Goal: Task Accomplishment & Management: Use online tool/utility

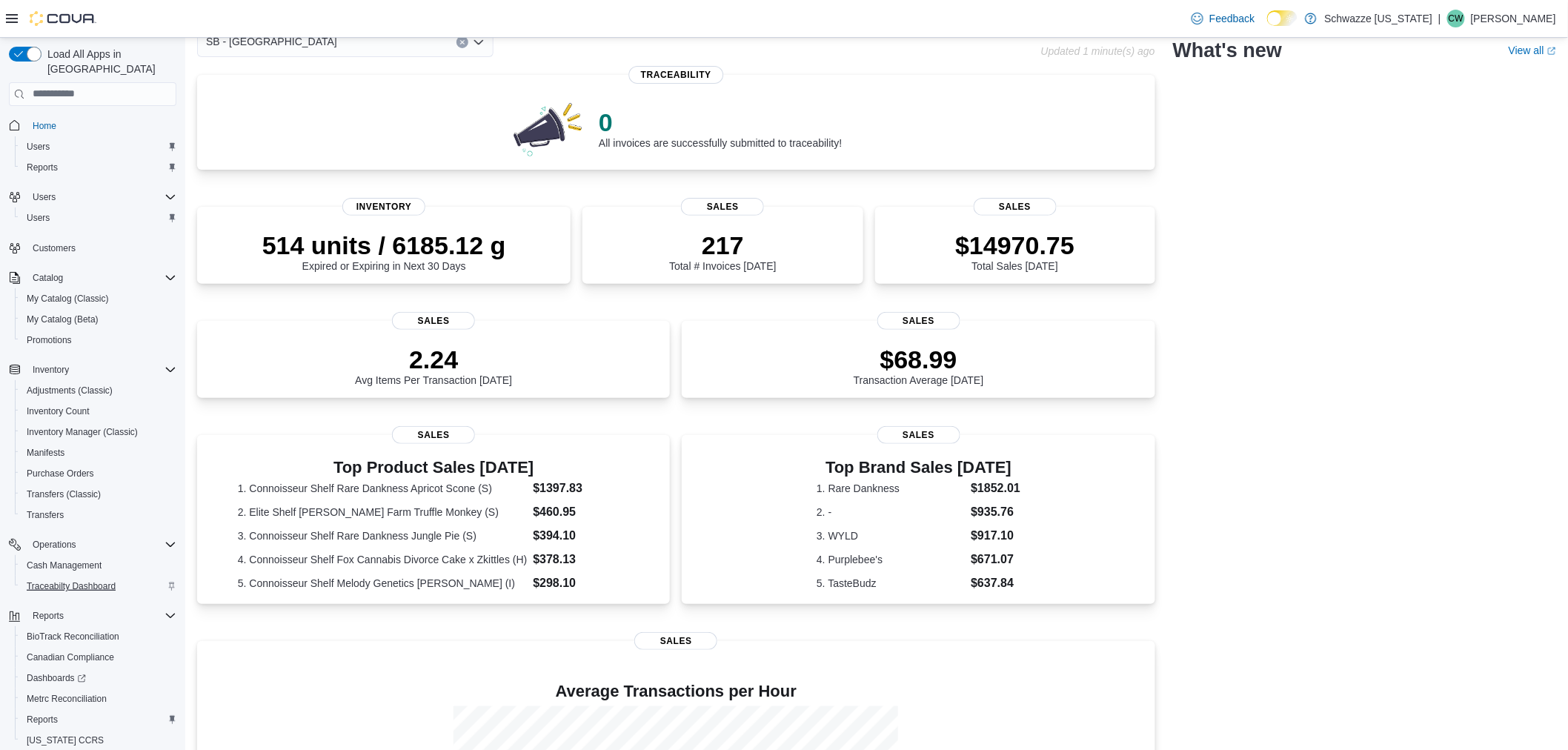
scroll to position [40, 0]
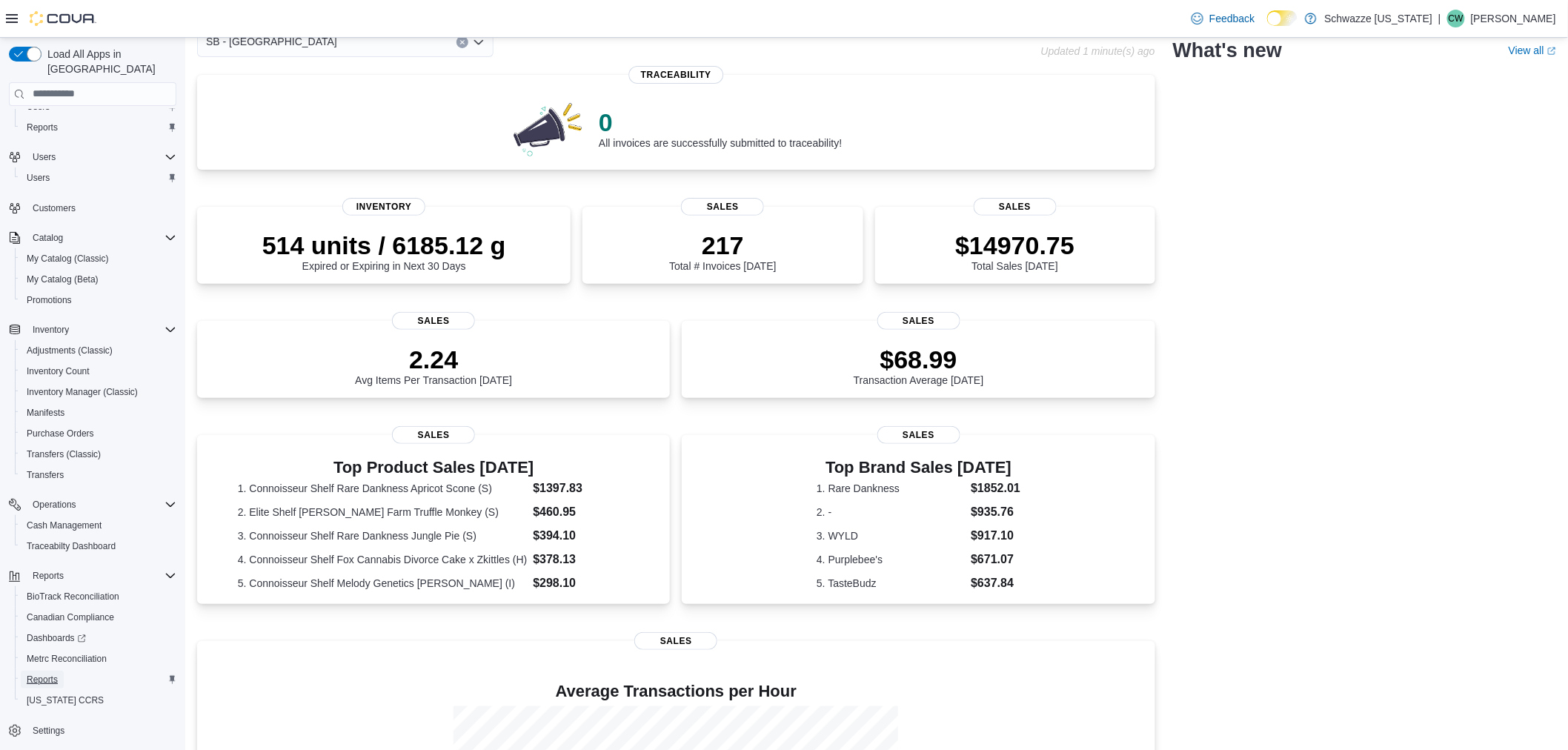
click at [38, 674] on span "Reports" at bounding box center [43, 680] width 31 height 12
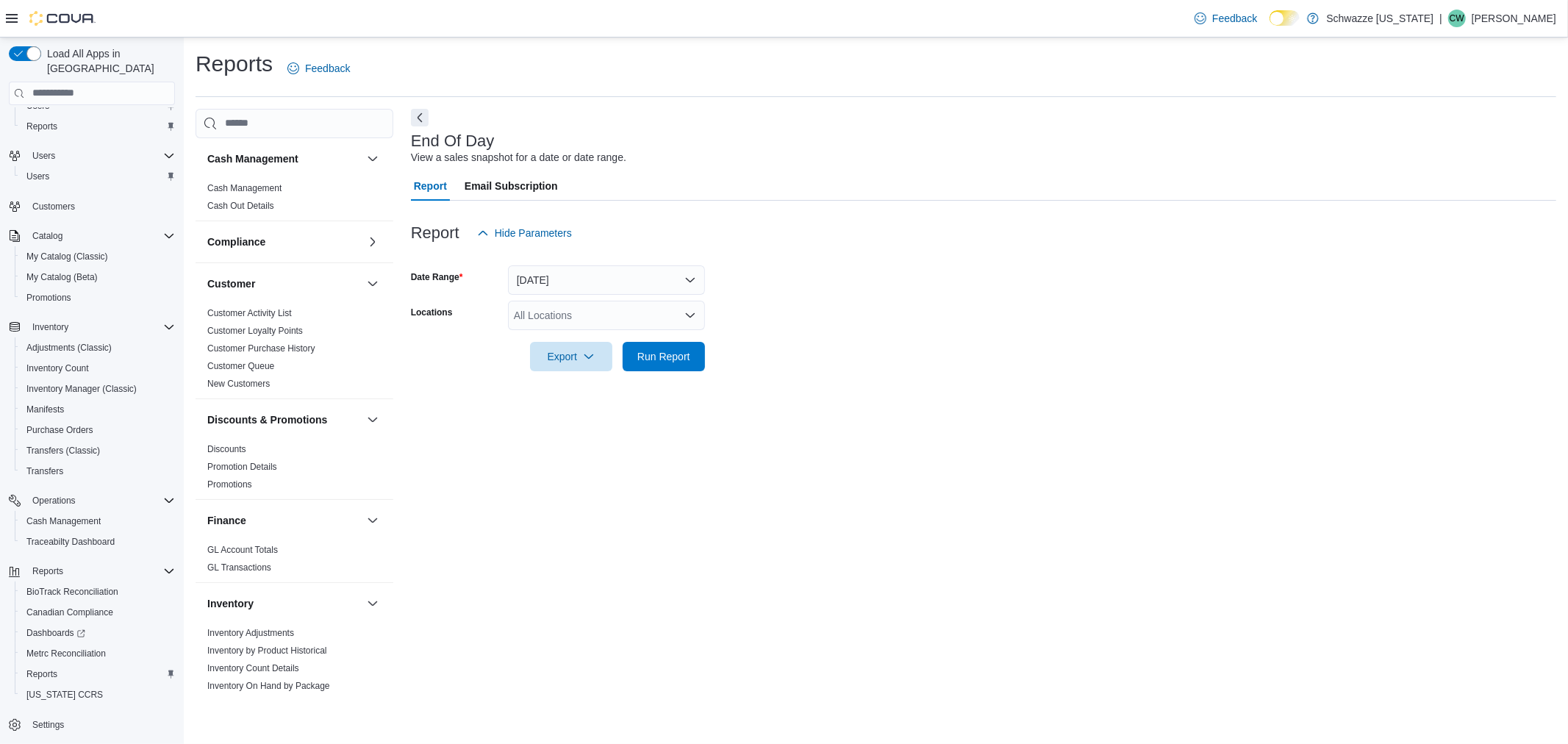
click at [625, 318] on div "All Locations" at bounding box center [606, 316] width 197 height 29
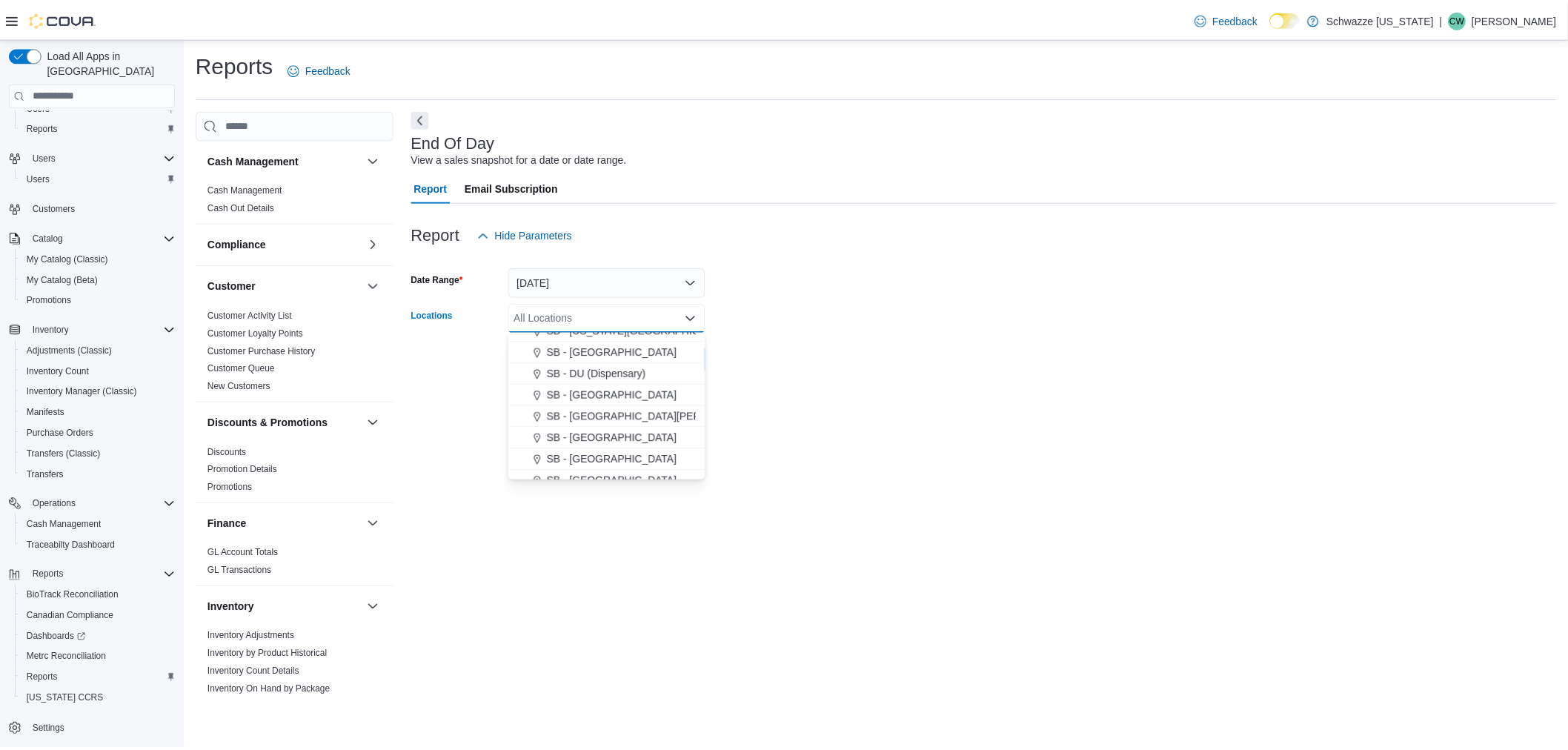
scroll to position [494, 0]
click at [611, 426] on span "SB - [GEOGRAPHIC_DATA]" at bounding box center [616, 429] width 131 height 15
click at [865, 285] on form "Date Range [DATE] Locations SB - [GEOGRAPHIC_DATA] Combo box. Selected. SB - [G…" at bounding box center [991, 311] width 1155 height 125
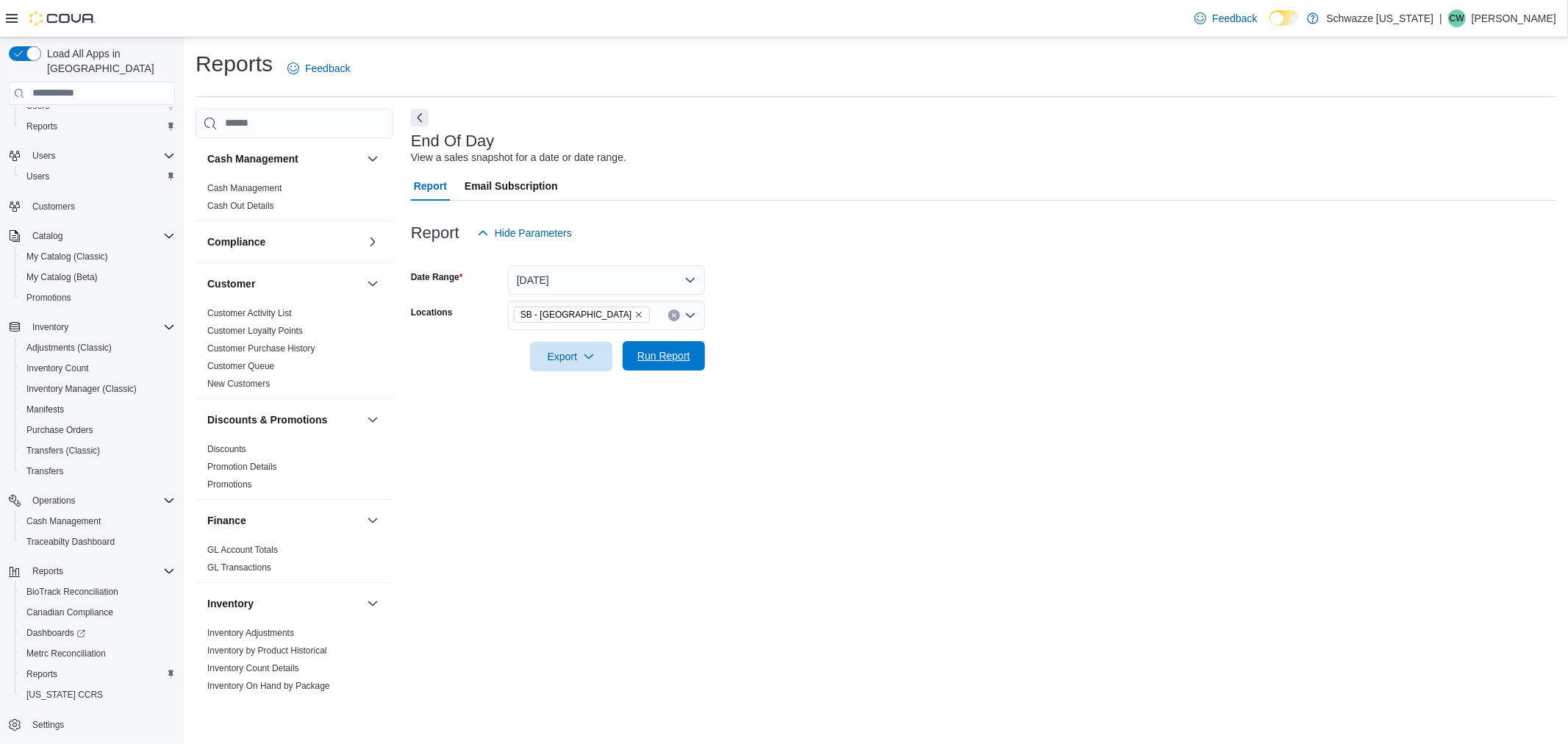
click at [672, 368] on span "Run Report" at bounding box center [663, 356] width 65 height 29
